Goal: Information Seeking & Learning: Learn about a topic

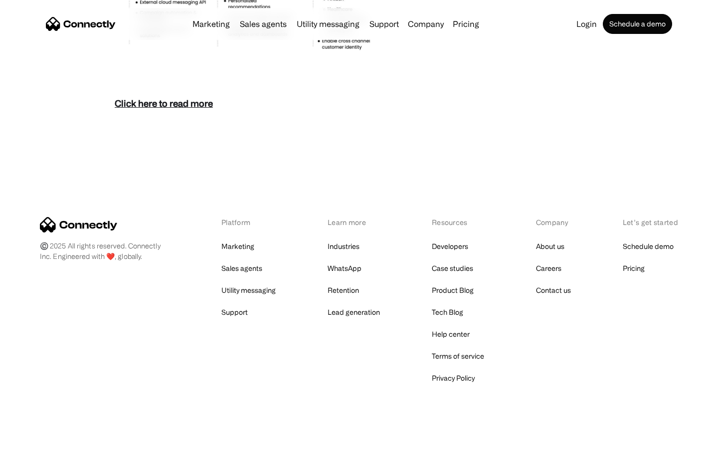
scroll to position [4324, 0]
